Goal: Task Accomplishment & Management: Manage account settings

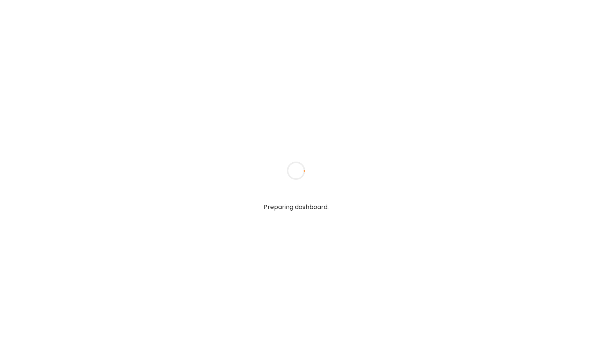
type input "**********"
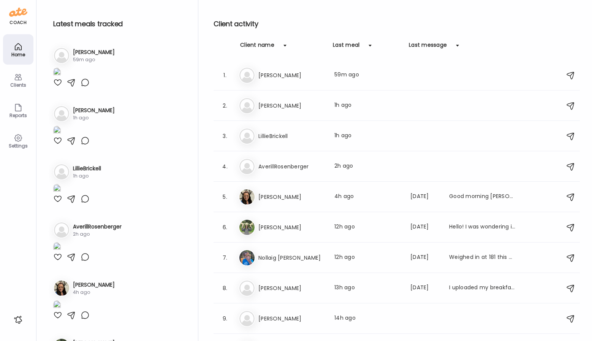
type input "**********"
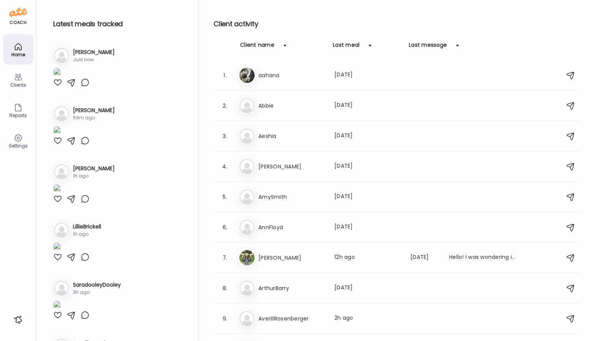
scroll to position [1480, 0]
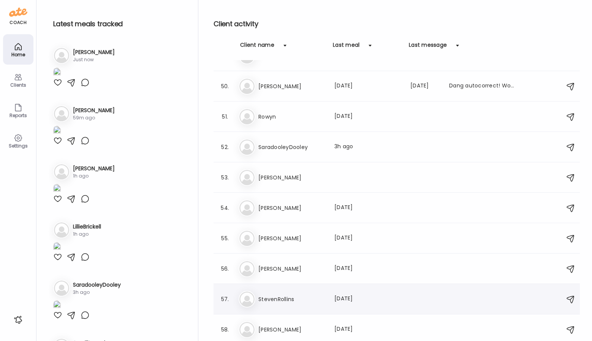
click at [304, 295] on h3 "StevenRollins" at bounding box center [292, 299] width 67 height 9
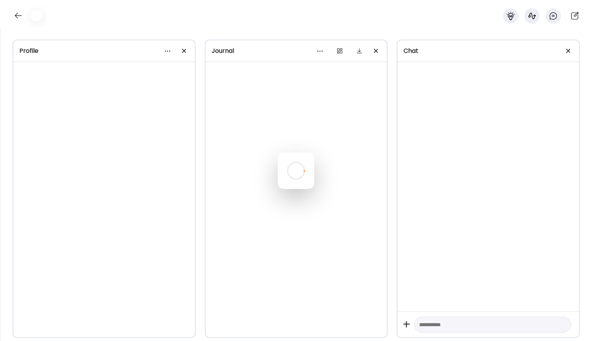
click at [304, 189] on div at bounding box center [296, 170] width 37 height 37
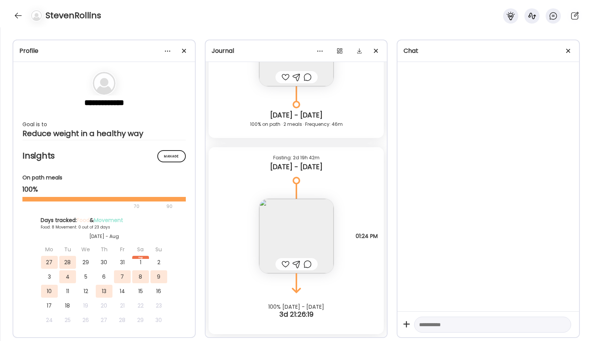
scroll to position [2876, 0]
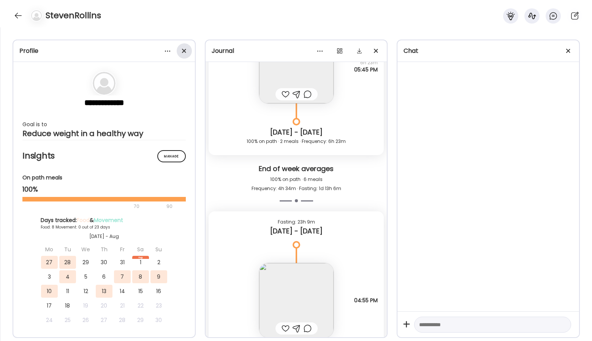
click at [186, 53] on div at bounding box center [184, 50] width 15 height 15
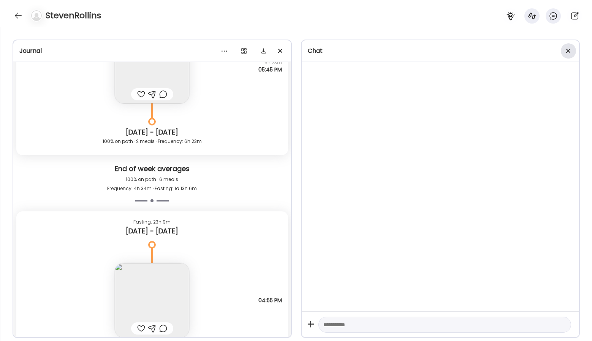
click at [565, 49] on div at bounding box center [568, 50] width 15 height 15
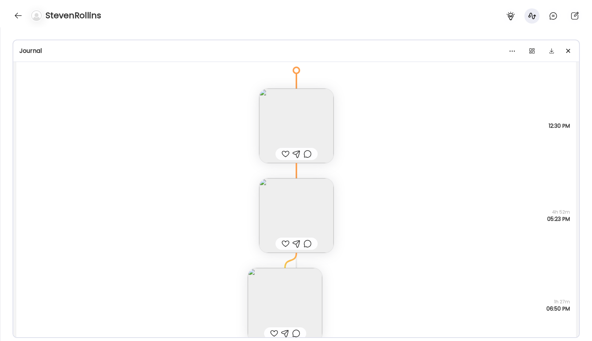
scroll to position [399, 0]
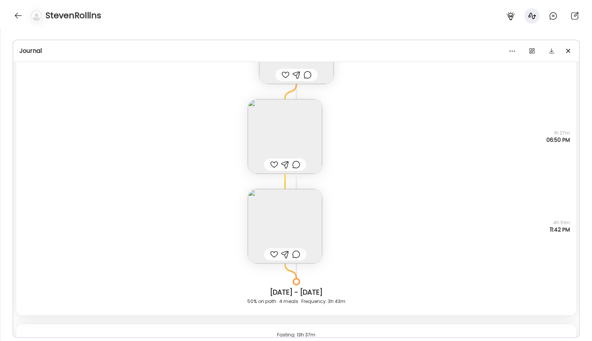
click at [302, 127] on img at bounding box center [285, 136] width 75 height 75
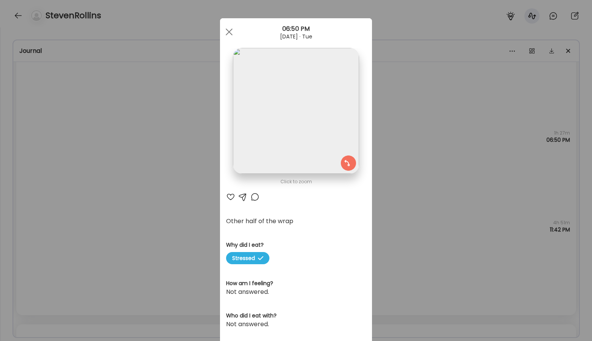
click at [397, 183] on div "Ate Coach Dashboard Wahoo! It’s official Take a moment to set up your Coach Pro…" at bounding box center [296, 170] width 592 height 341
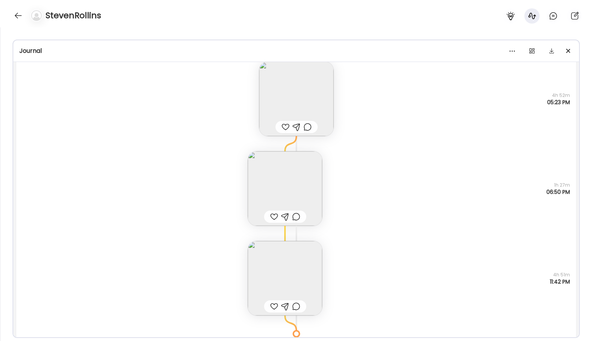
scroll to position [279, 0]
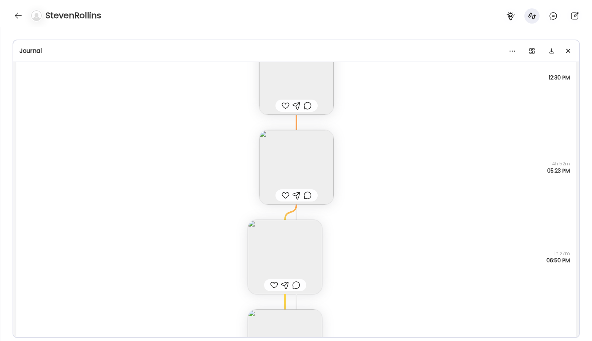
click at [284, 252] on img at bounding box center [285, 257] width 75 height 75
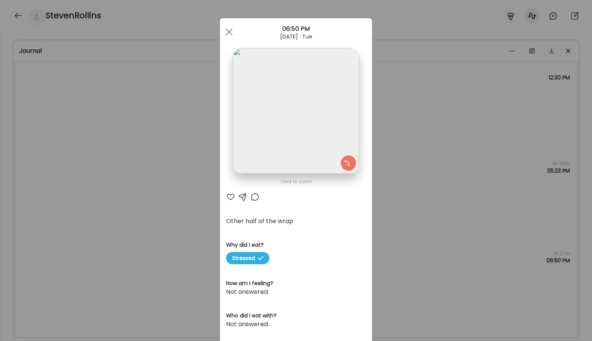
click at [421, 154] on div "Ate Coach Dashboard Wahoo! It’s official Take a moment to set up your Coach Pro…" at bounding box center [296, 170] width 592 height 341
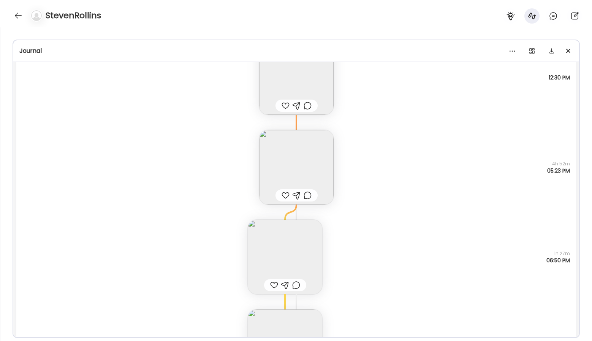
click at [315, 151] on img at bounding box center [296, 167] width 75 height 75
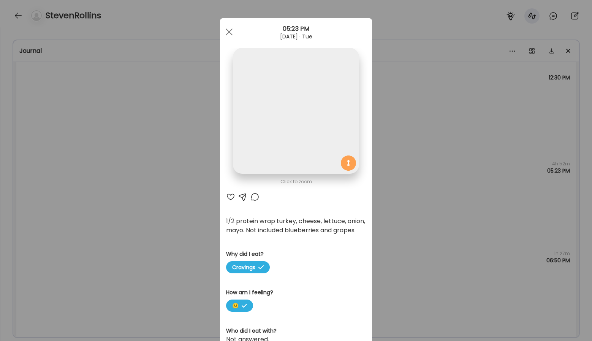
click at [457, 152] on div "Ate Coach Dashboard Wahoo! It’s official Take a moment to set up your Coach Pro…" at bounding box center [296, 170] width 592 height 341
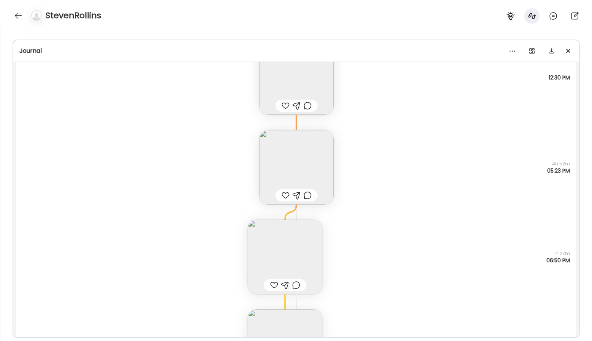
click at [306, 151] on img at bounding box center [296, 167] width 75 height 75
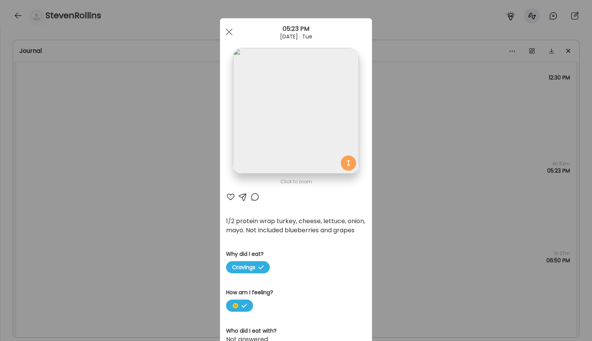
click at [396, 235] on div "Ate Coach Dashboard Wahoo! It’s official Take a moment to set up your Coach Pro…" at bounding box center [296, 170] width 592 height 341
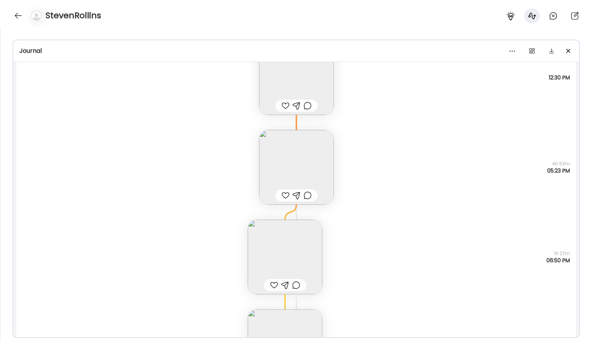
click at [299, 249] on img at bounding box center [285, 257] width 75 height 75
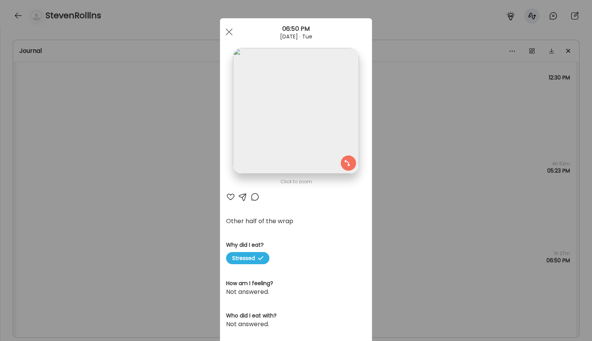
click at [447, 138] on div "Ate Coach Dashboard Wahoo! It’s official Take a moment to set up your Coach Pro…" at bounding box center [296, 170] width 592 height 341
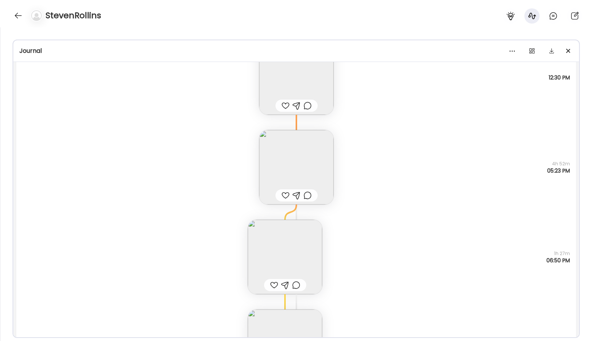
click at [311, 156] on img at bounding box center [296, 167] width 75 height 75
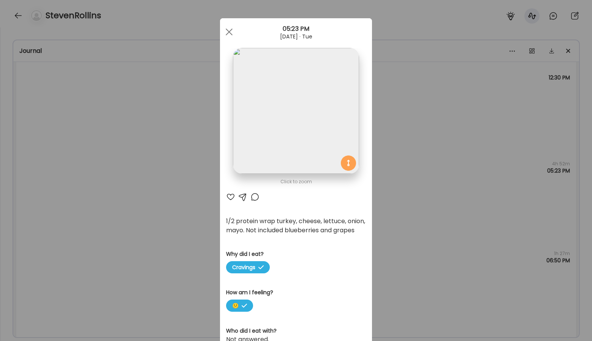
click at [287, 109] on img at bounding box center [296, 111] width 126 height 126
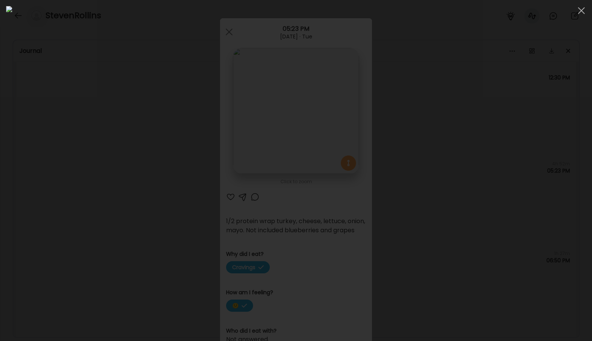
click at [514, 145] on div at bounding box center [296, 170] width 580 height 329
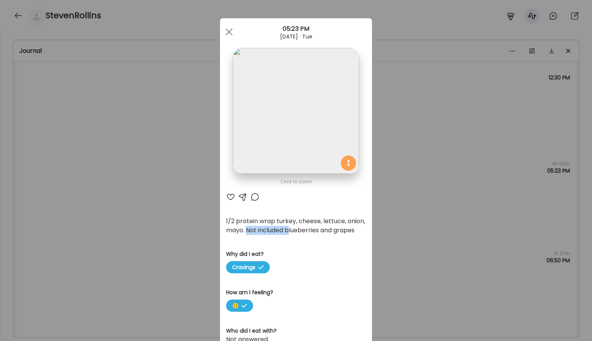
drag, startPoint x: 248, startPoint y: 230, endPoint x: 290, endPoint y: 230, distance: 41.8
click at [290, 230] on div "1/2 protein wrap turkey, cheese, lettuce, onion, mayo. Not included blueberries…" at bounding box center [296, 226] width 140 height 18
click at [328, 219] on div "1/2 protein wrap turkey, cheese, lettuce, onion, mayo. Not included blueberries…" at bounding box center [296, 226] width 140 height 18
click at [305, 103] on img at bounding box center [296, 111] width 126 height 126
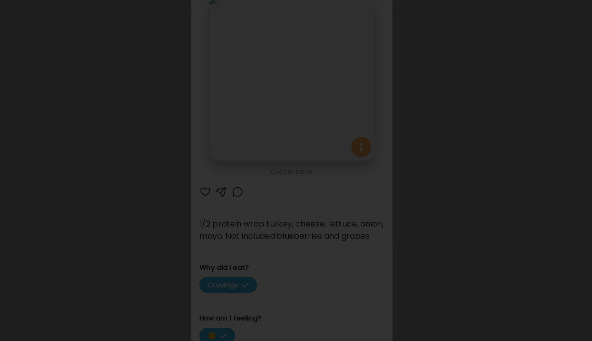
click at [498, 152] on div at bounding box center [296, 170] width 580 height 329
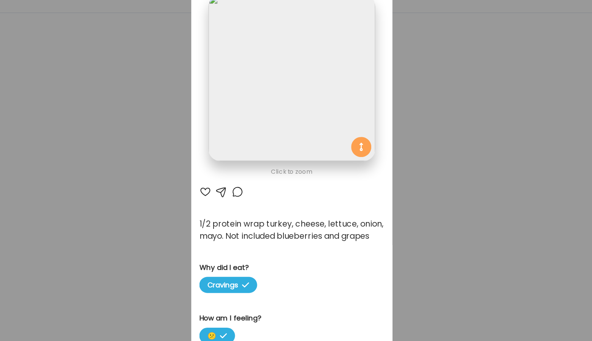
click at [413, 160] on div "Ate Coach Dashboard Wahoo! It’s official Take a moment to set up your Coach Pro…" at bounding box center [296, 170] width 592 height 341
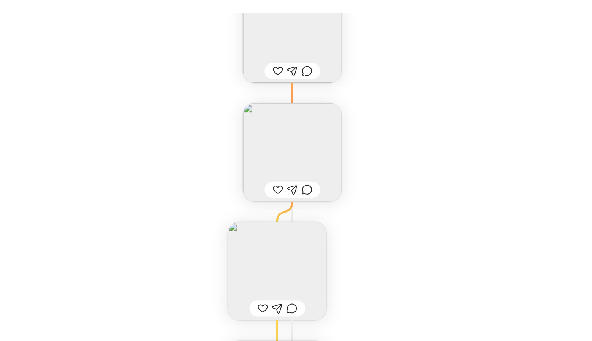
click at [300, 241] on img at bounding box center [285, 257] width 75 height 75
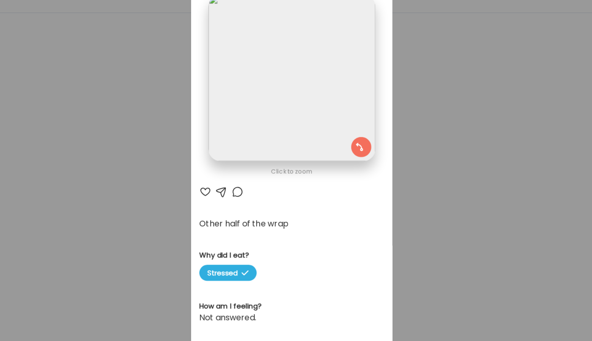
click at [406, 160] on div "Ate Coach Dashboard Wahoo! It’s official Take a moment to set up your Coach Pro…" at bounding box center [296, 170] width 592 height 341
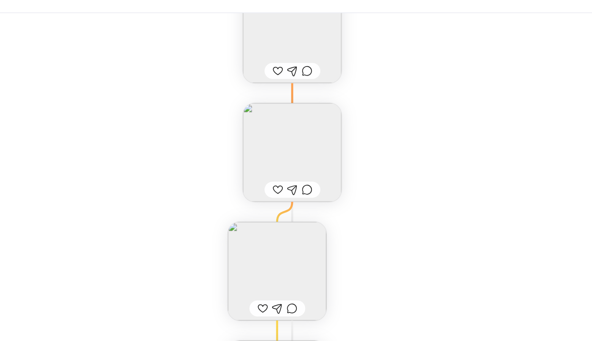
click at [376, 194] on div "1/2 protein wrap turkey, cheese, lettuce, onion, mayo. Not included blueberries…" at bounding box center [296, 160] width 560 height 90
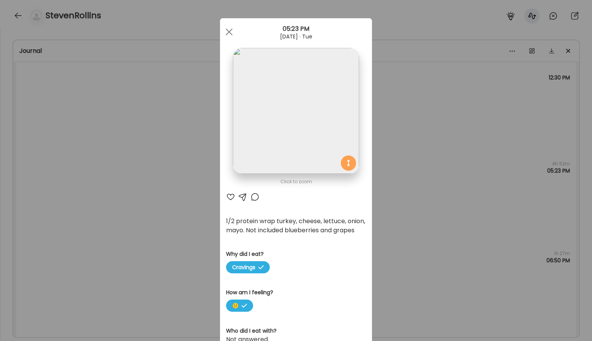
click at [396, 199] on div "Ate Coach Dashboard Wahoo! It’s official Take a moment to set up your Coach Pro…" at bounding box center [296, 170] width 592 height 341
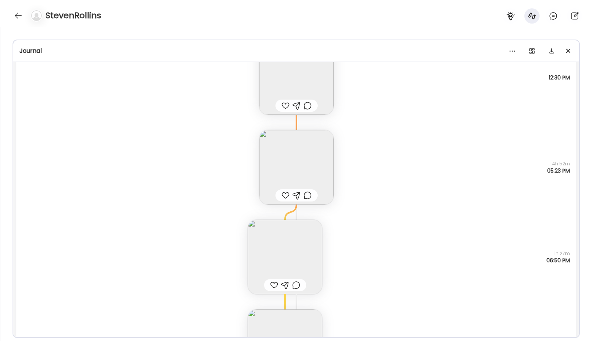
scroll to position [407, 0]
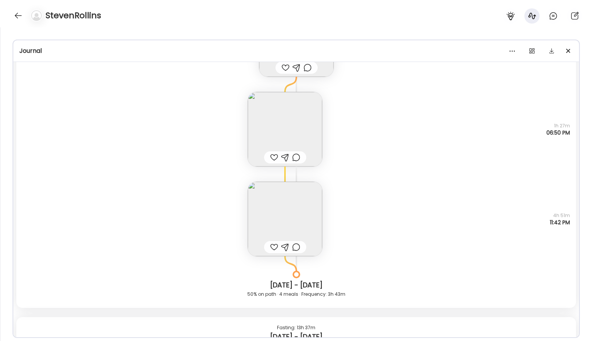
click at [335, 229] on div "Note not added Questions not answered 4h 51m 11:42 PM" at bounding box center [296, 212] width 560 height 90
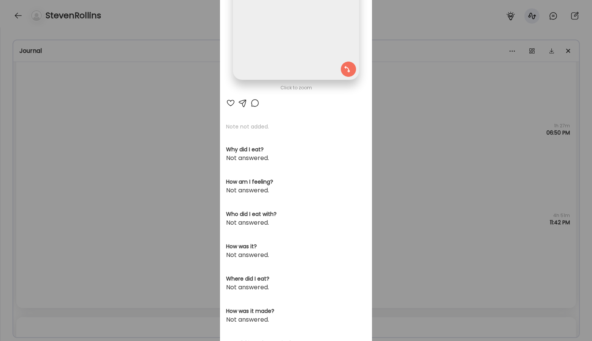
scroll to position [114, 0]
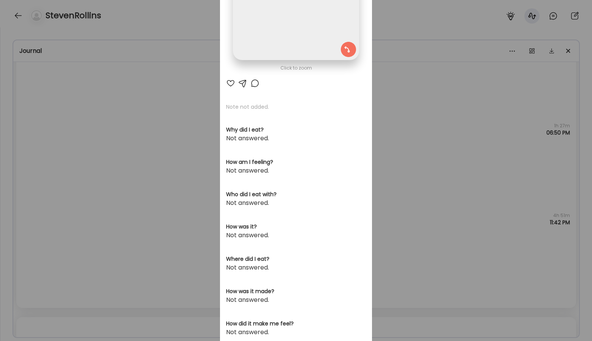
click at [401, 179] on div "Ate Coach Dashboard Wahoo! It’s official Take a moment to set up your Coach Pro…" at bounding box center [296, 170] width 592 height 341
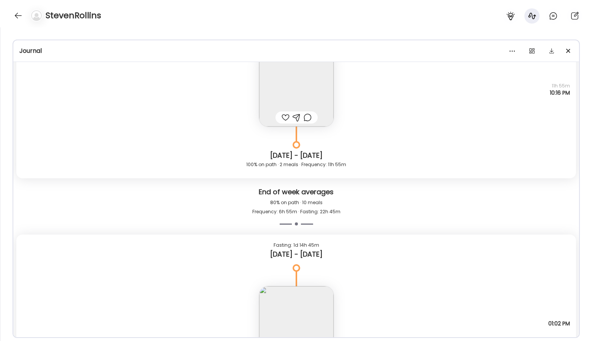
scroll to position [1434, 0]
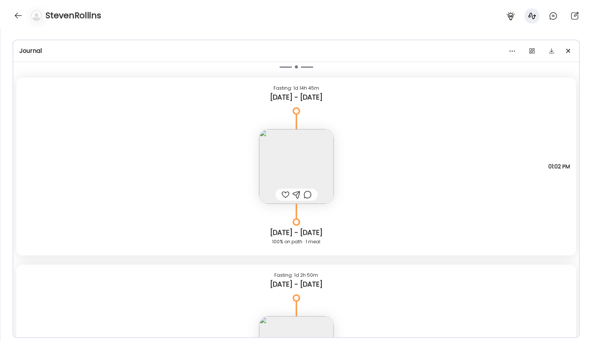
click at [298, 144] on img at bounding box center [296, 166] width 75 height 75
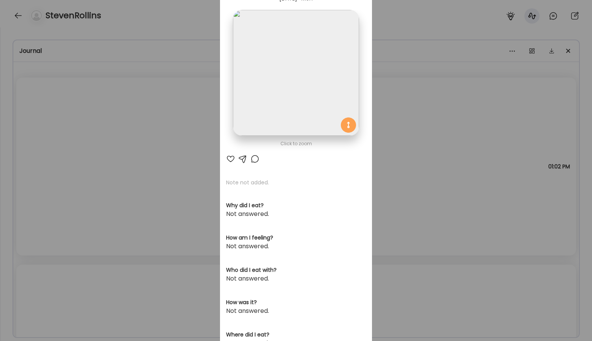
scroll to position [0, 0]
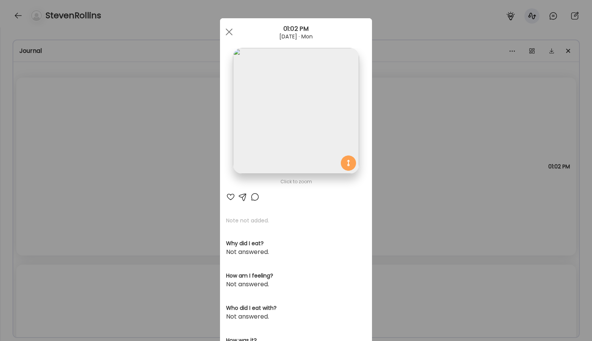
click at [302, 92] on img at bounding box center [296, 111] width 126 height 126
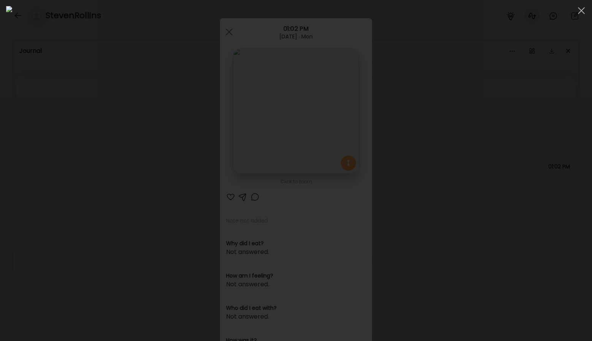
click at [493, 118] on div at bounding box center [296, 170] width 580 height 329
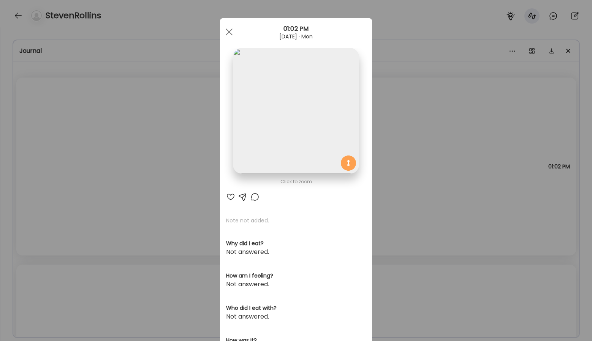
click at [433, 130] on div "Ate Coach Dashboard Wahoo! It’s official Take a moment to set up your Coach Pro…" at bounding box center [296, 170] width 592 height 341
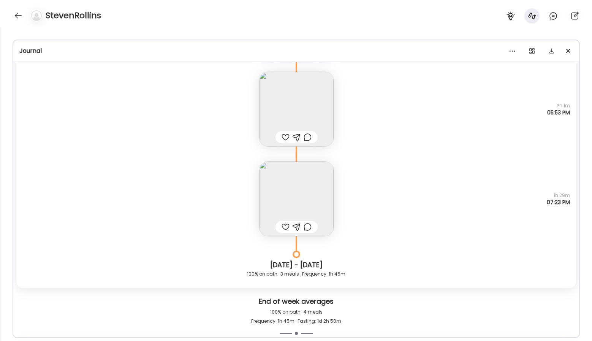
scroll to position [1809, 0]
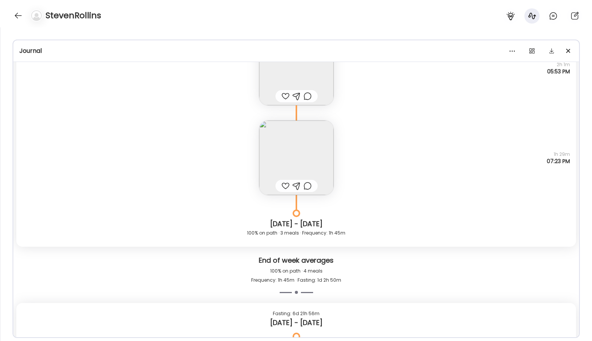
click at [286, 148] on img at bounding box center [296, 158] width 75 height 75
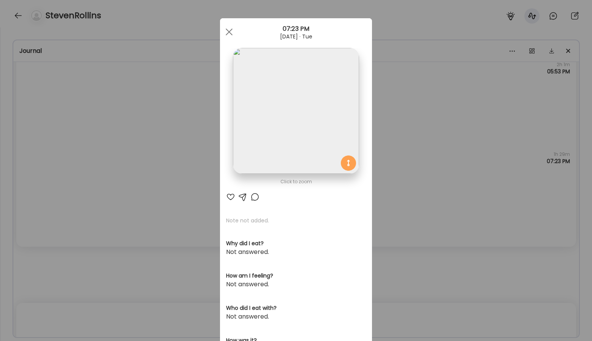
click at [320, 116] on img at bounding box center [296, 111] width 126 height 126
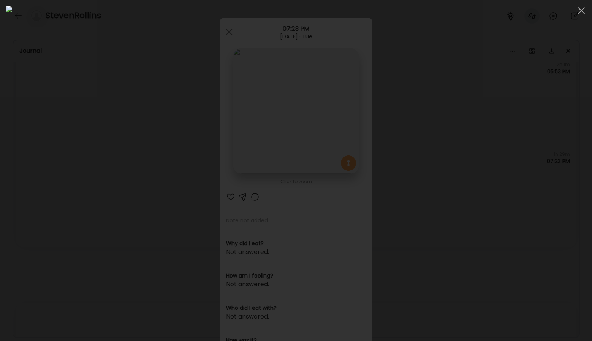
click at [526, 170] on div at bounding box center [296, 170] width 580 height 329
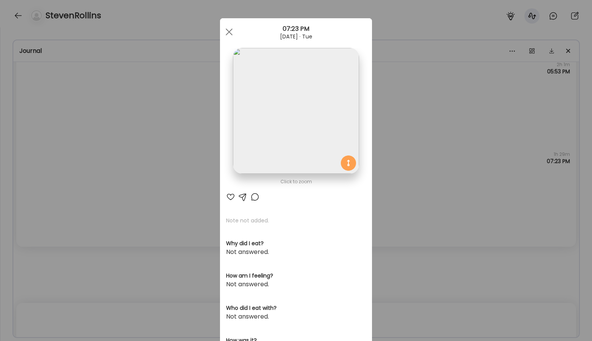
click at [448, 182] on div "Ate Coach Dashboard Wahoo! It’s official Take a moment to set up your Coach Pro…" at bounding box center [296, 170] width 592 height 341
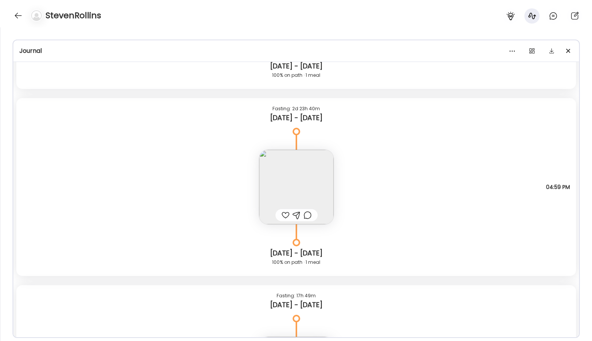
scroll to position [2043, 0]
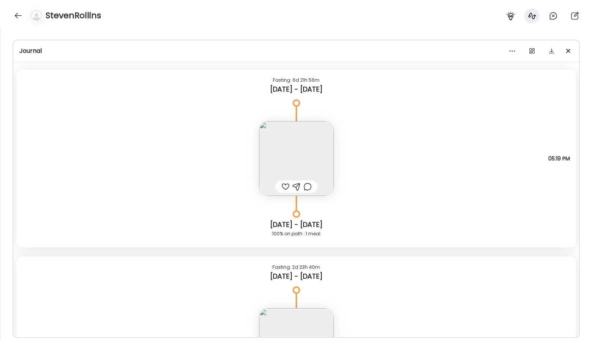
click at [448, 187] on div "Turkey and cheese on whole grain with lettuce. Blueberries, and cheezeits Quest…" at bounding box center [296, 151] width 560 height 90
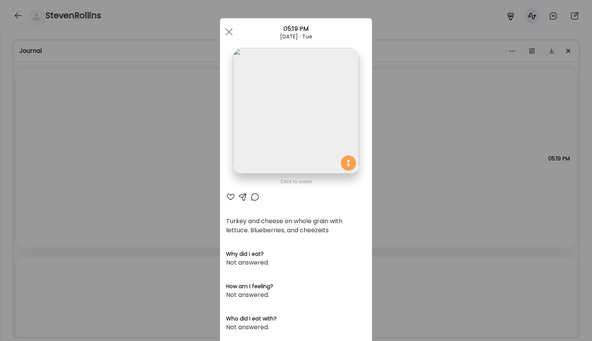
click at [438, 183] on div "Ate Coach Dashboard Wahoo! It’s official Take a moment to set up your Coach Pro…" at bounding box center [296, 170] width 592 height 341
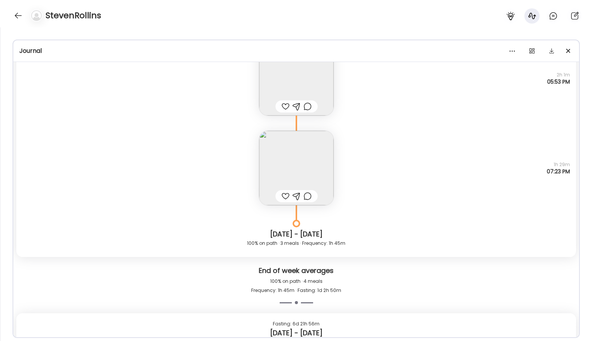
scroll to position [1756, 0]
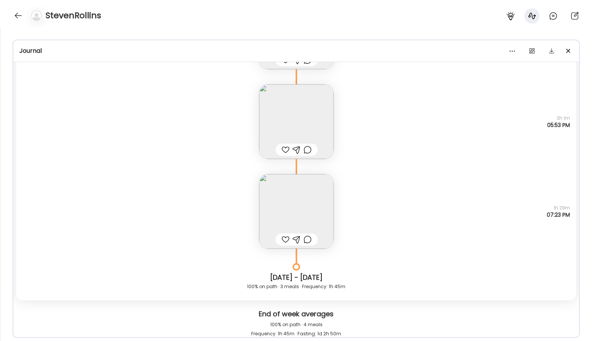
click at [314, 202] on img at bounding box center [296, 211] width 75 height 75
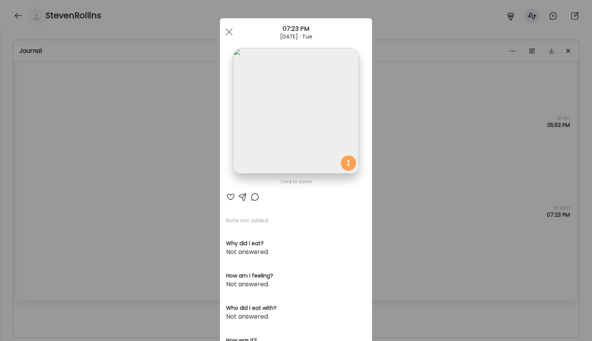
click at [326, 133] on img at bounding box center [296, 111] width 126 height 126
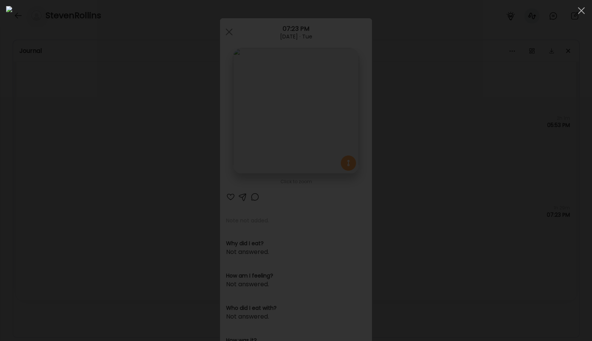
click at [498, 160] on div at bounding box center [296, 170] width 580 height 329
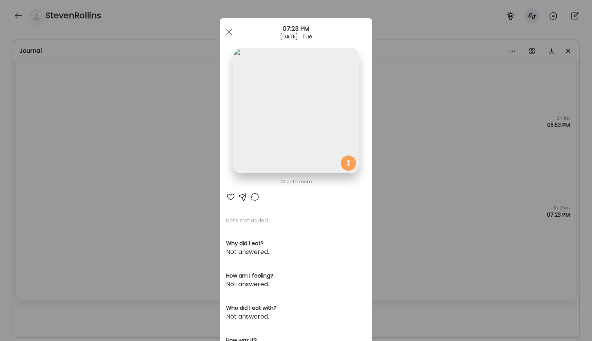
scroll to position [127, 0]
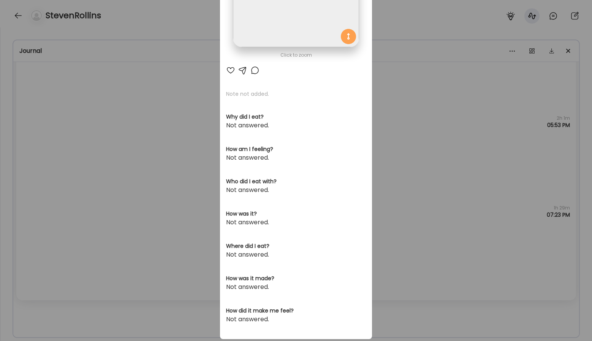
click at [448, 236] on div "Ate Coach Dashboard Wahoo! It’s official Take a moment to set up your Coach Pro…" at bounding box center [296, 170] width 592 height 341
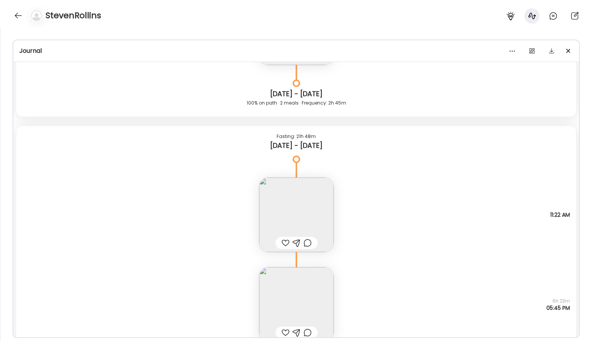
scroll to position [2427, 0]
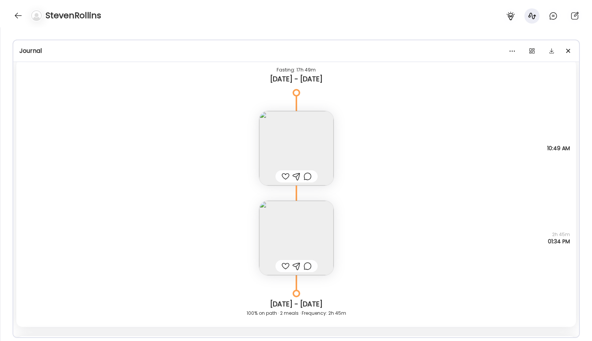
click at [314, 228] on img at bounding box center [296, 238] width 75 height 75
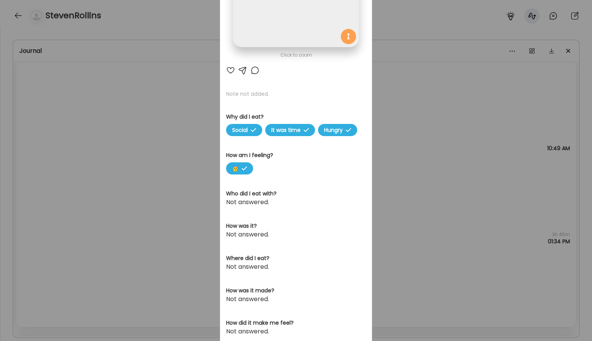
click at [293, 228] on h3 "How was it?" at bounding box center [296, 226] width 140 height 8
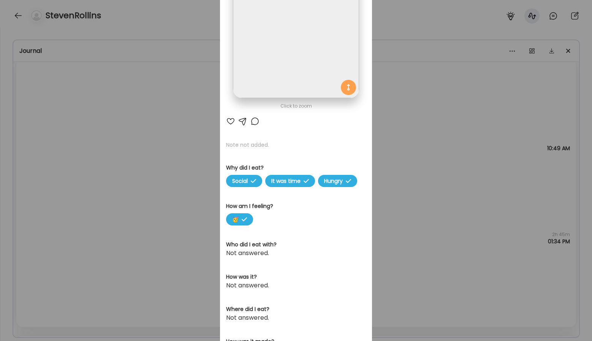
scroll to position [0, 0]
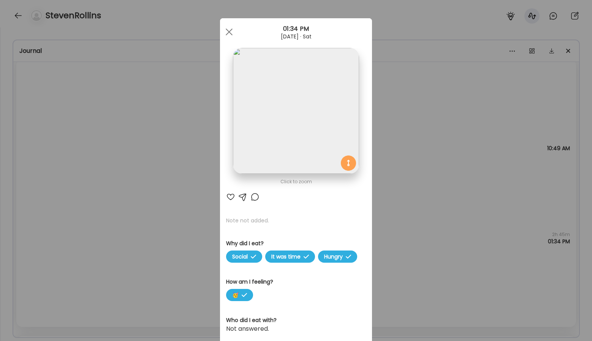
click at [319, 113] on img at bounding box center [296, 111] width 126 height 126
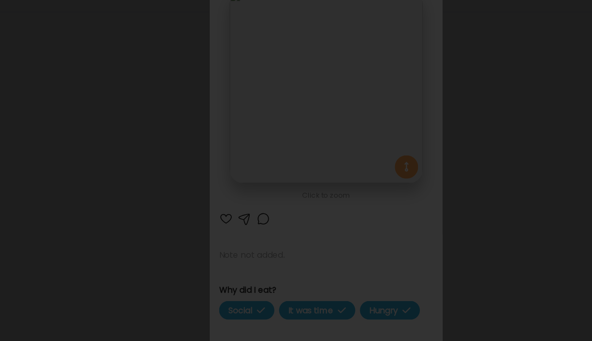
click at [468, 137] on div at bounding box center [296, 170] width 580 height 329
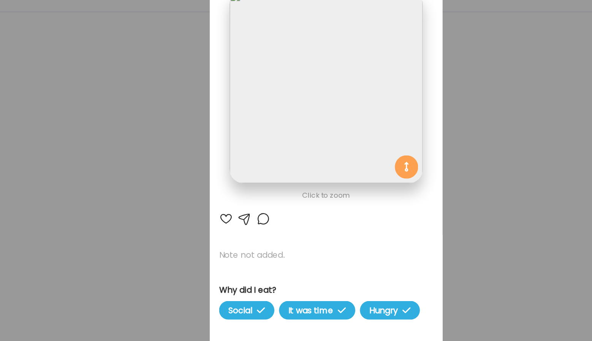
click at [400, 130] on div "Ate Coach Dashboard Wahoo! It’s official Take a moment to set up your Coach Pro…" at bounding box center [296, 170] width 592 height 341
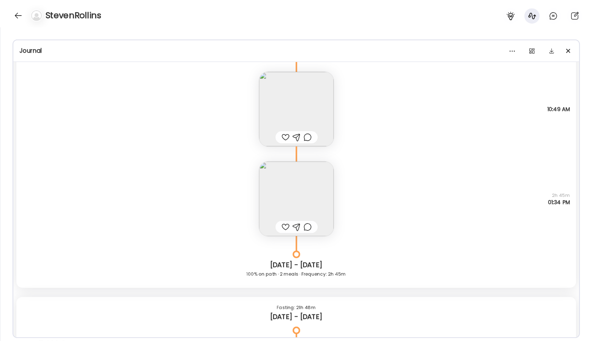
scroll to position [2471, 0]
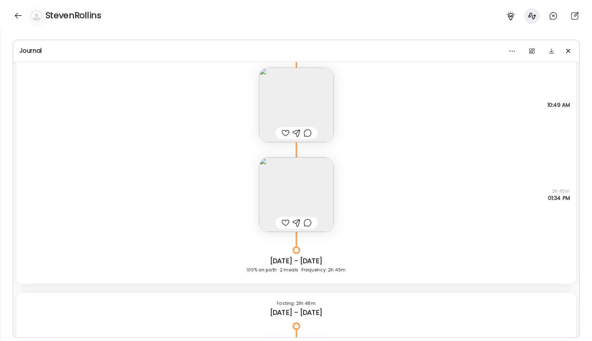
click at [305, 187] on img at bounding box center [296, 194] width 75 height 75
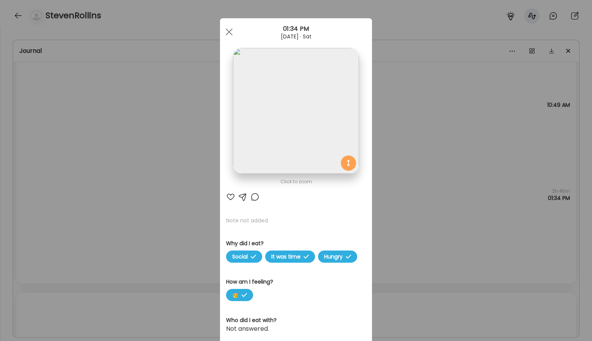
click at [151, 114] on div "Ate Coach Dashboard Wahoo! It’s official Take a moment to set up your Coach Pro…" at bounding box center [296, 170] width 592 height 341
